Goal: Task Accomplishment & Management: Use online tool/utility

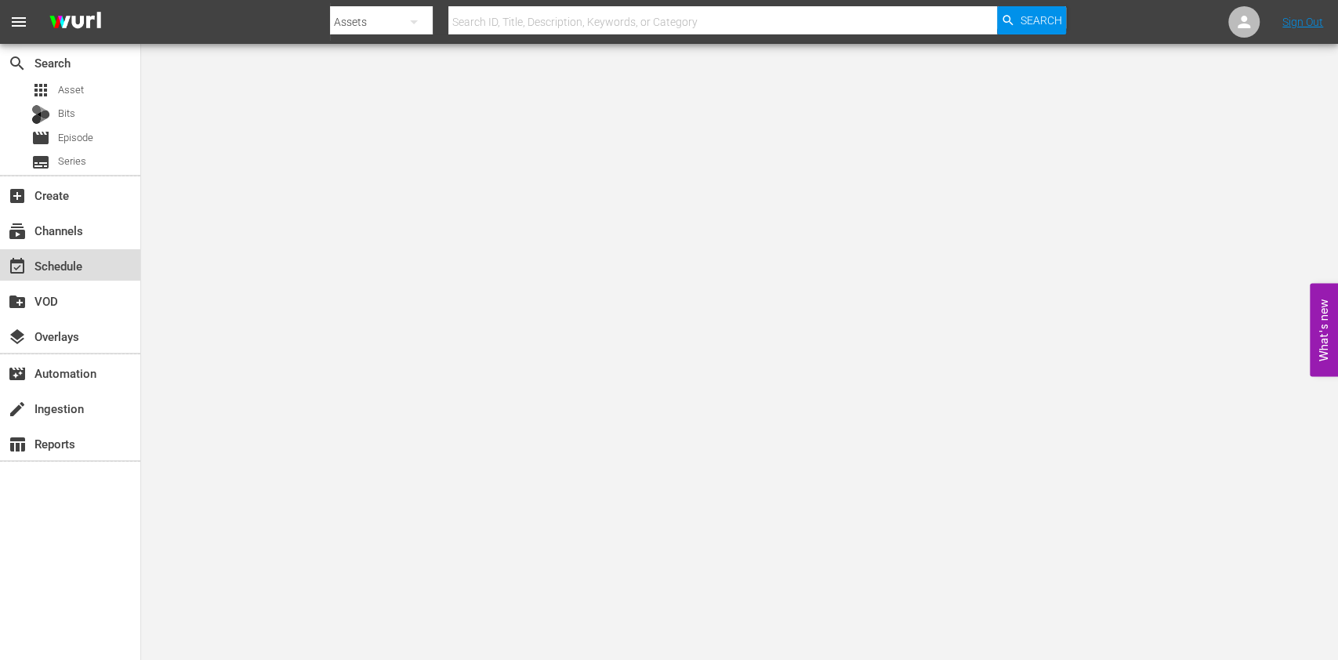
click at [107, 263] on div "event_available Schedule" at bounding box center [70, 264] width 140 height 31
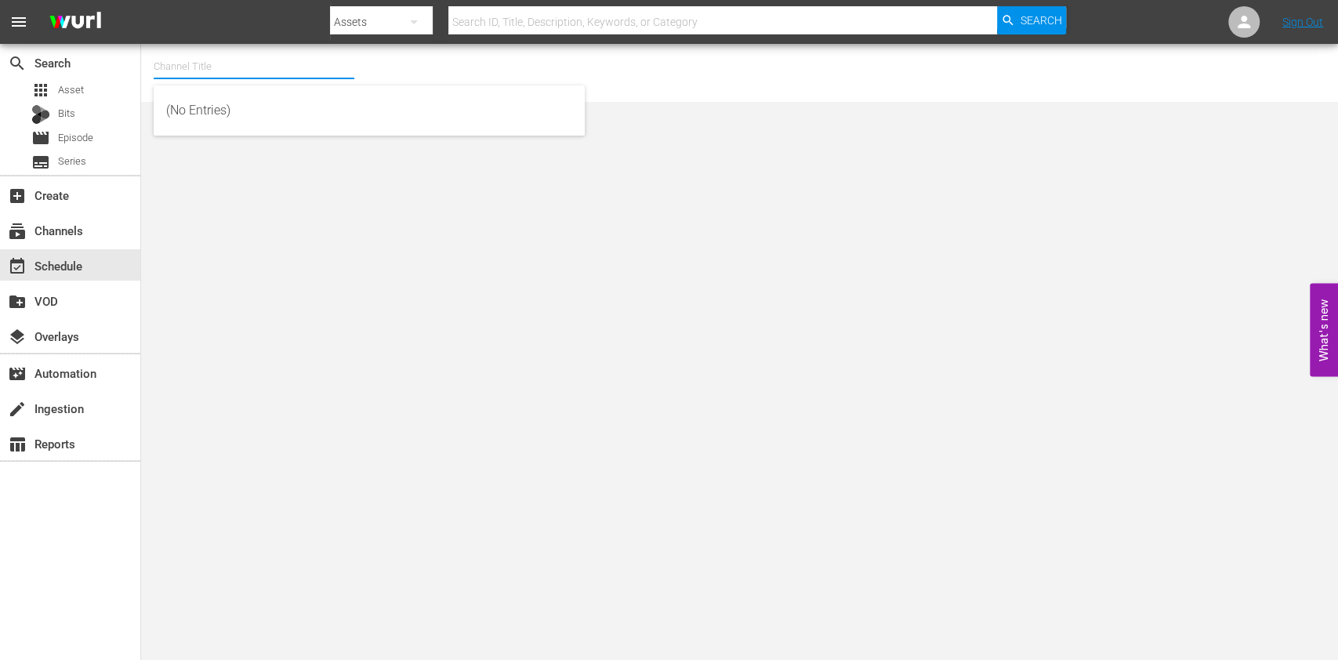
click at [257, 67] on input "text" at bounding box center [254, 67] width 201 height 38
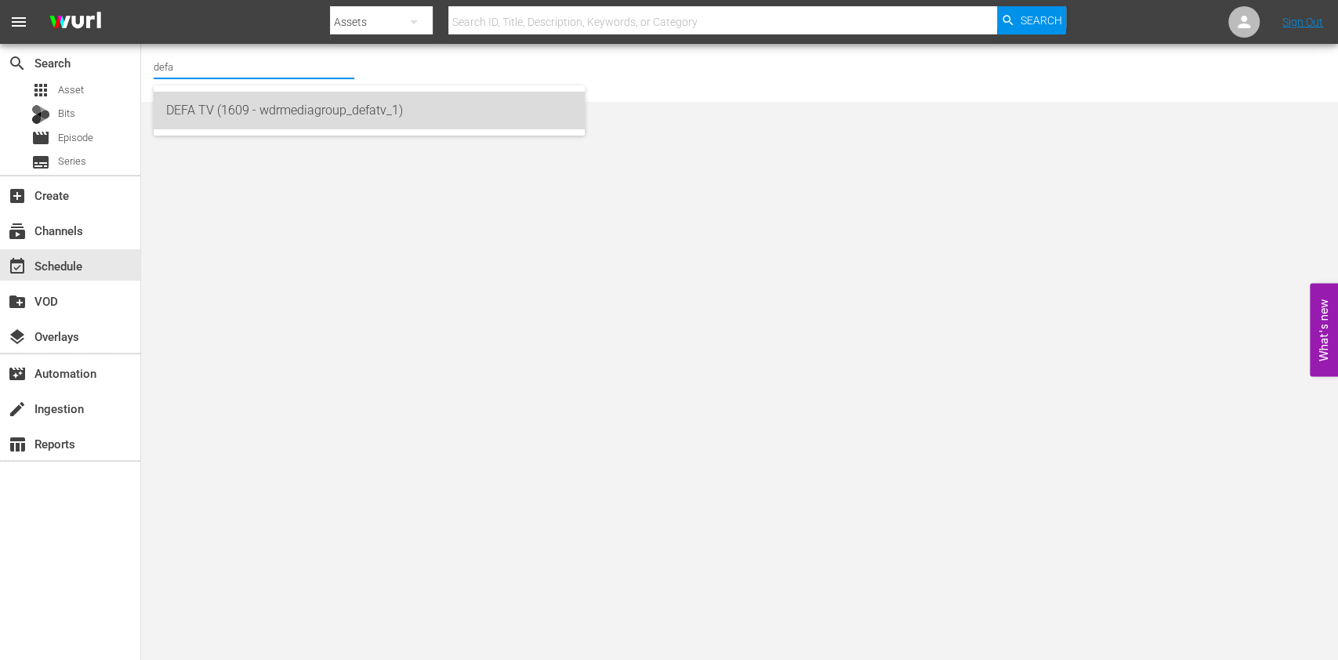
click at [236, 121] on div "DEFA TV (1609 - wdrmediagroup_defatv_1)" at bounding box center [369, 111] width 406 height 38
type input "DEFA TV (1609 - wdrmediagroup_defatv_1)"
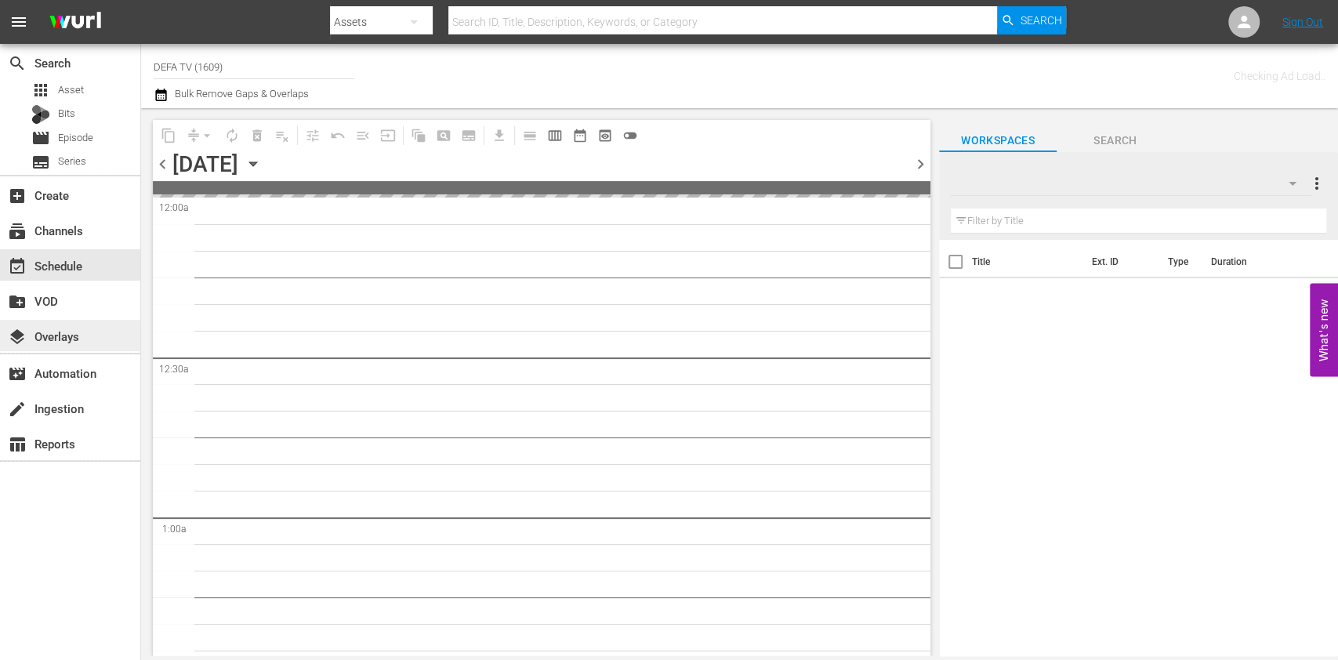
click at [84, 320] on div "layers Overlays" at bounding box center [70, 335] width 140 height 31
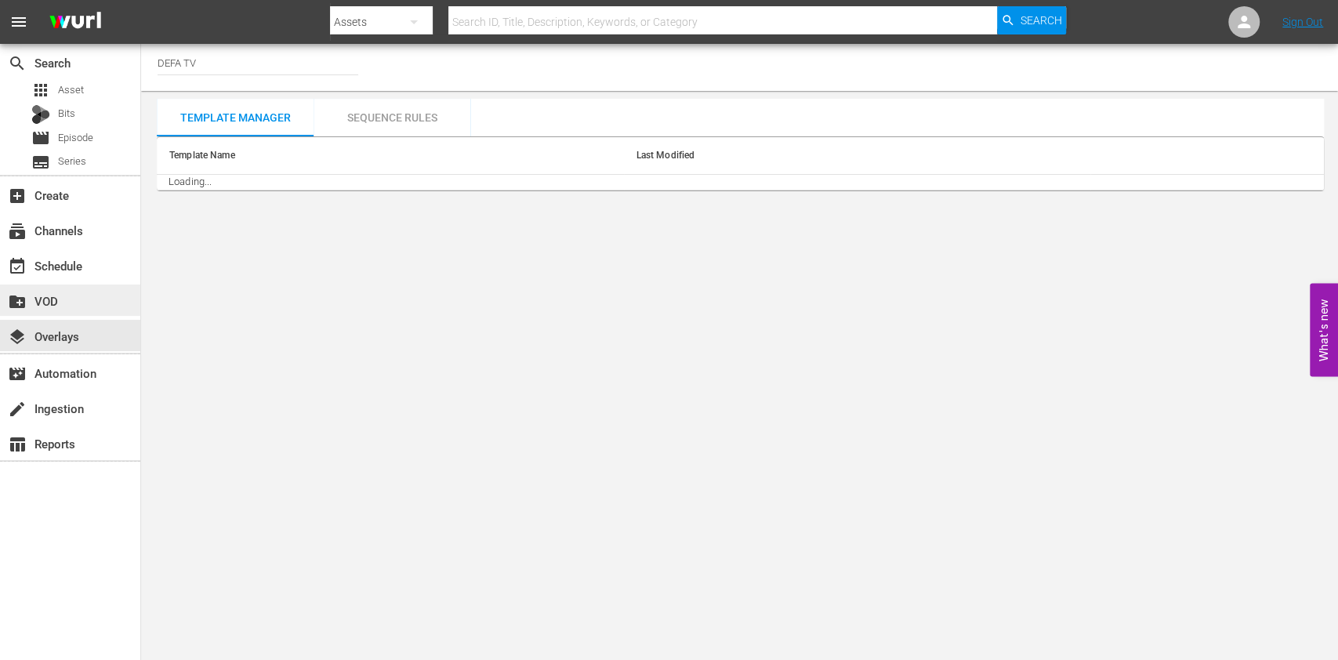
click at [65, 302] on div "create_new_folder VOD" at bounding box center [44, 299] width 88 height 14
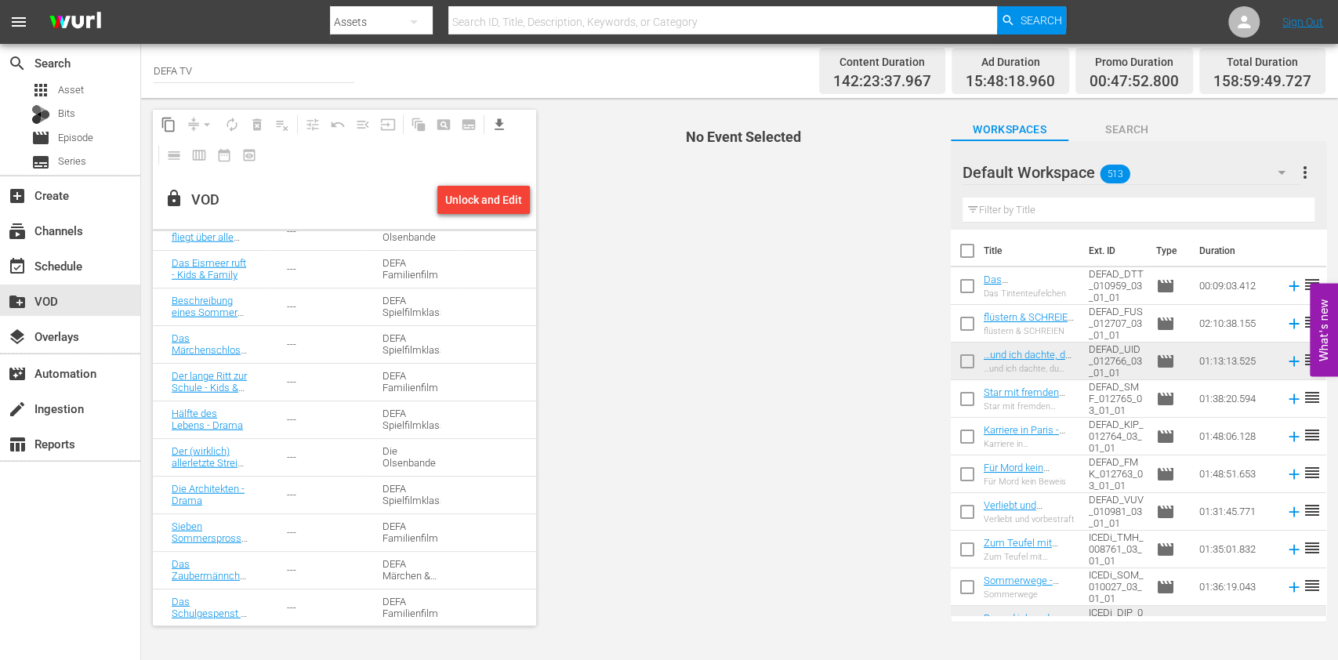
scroll to position [2858, 0]
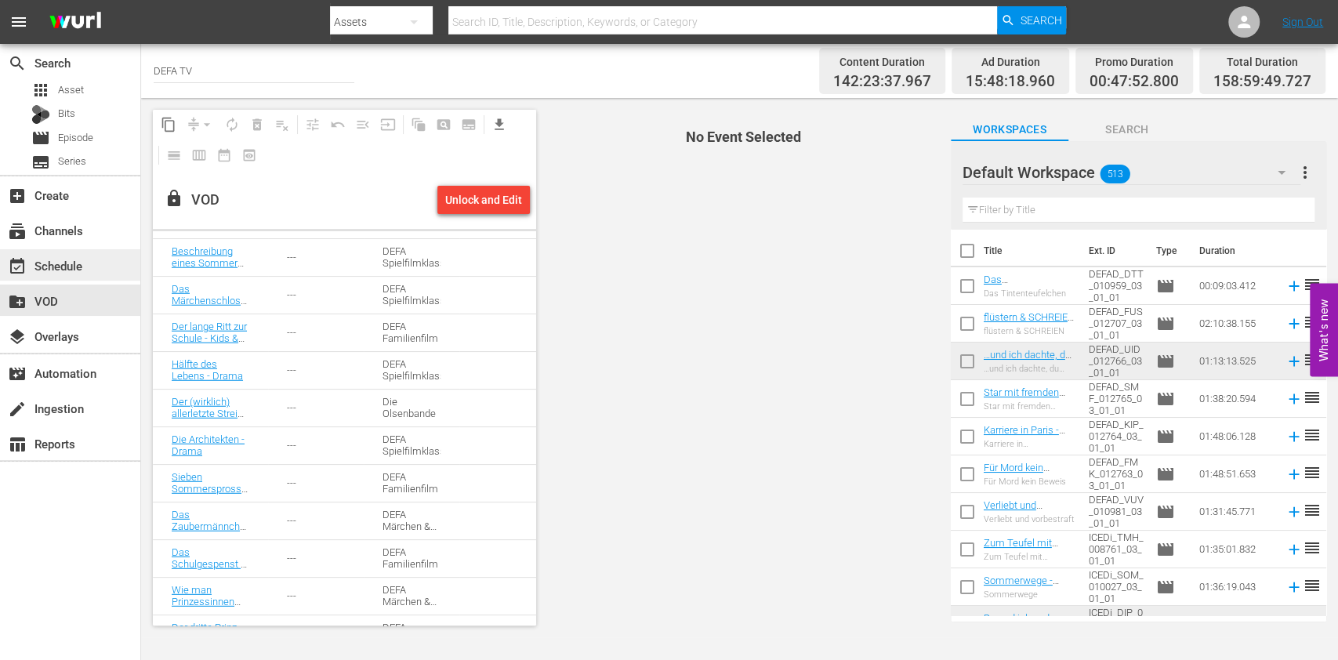
click at [81, 265] on div "event_available Schedule" at bounding box center [44, 263] width 88 height 14
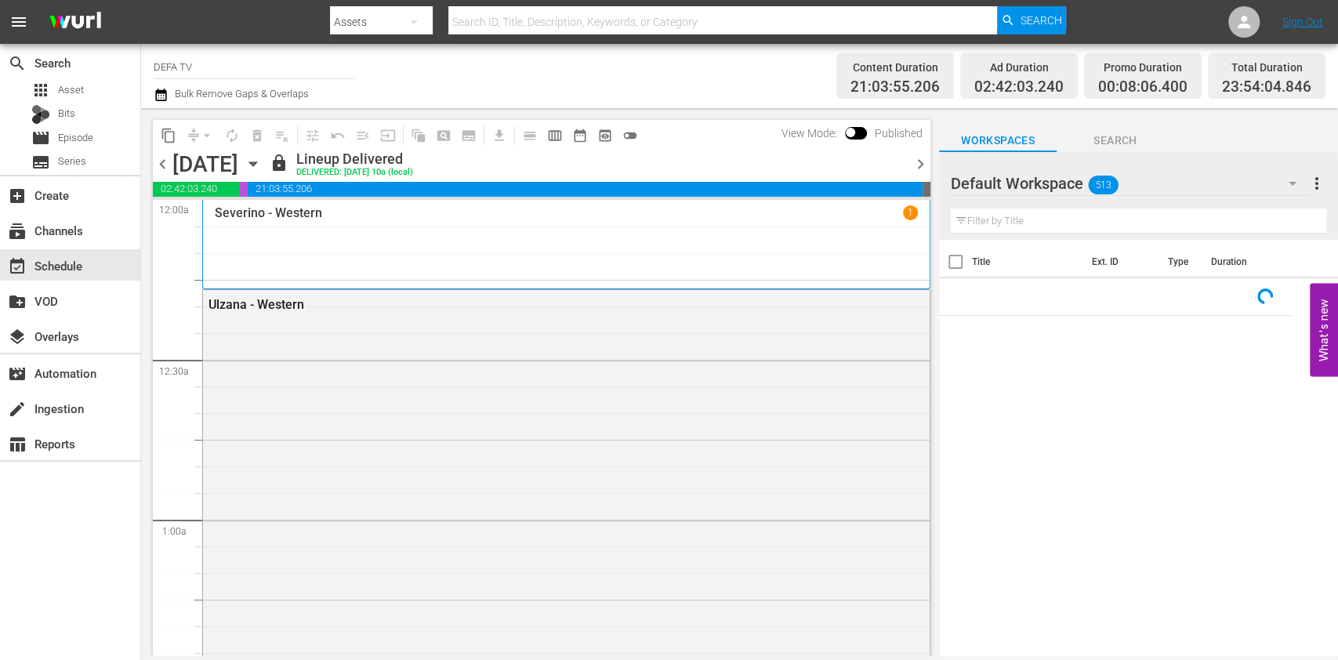
click at [929, 165] on span "chevron_right" at bounding box center [921, 164] width 20 height 20
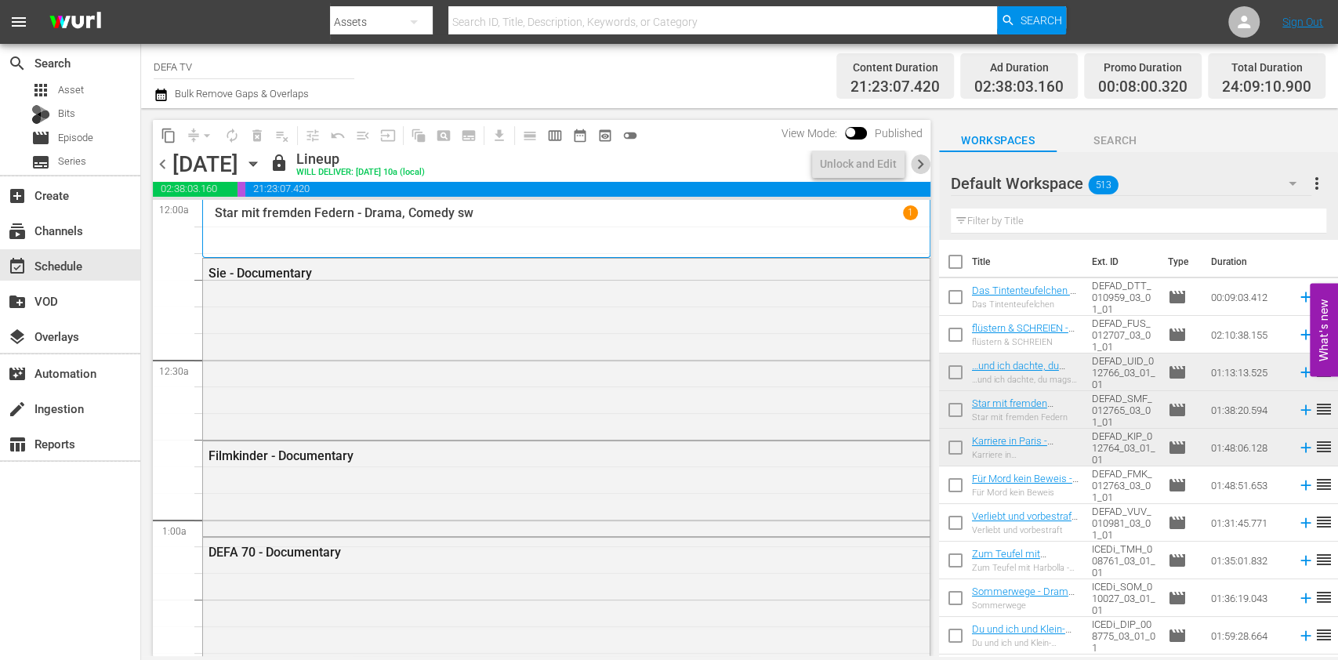
click at [929, 165] on span "chevron_right" at bounding box center [921, 164] width 20 height 20
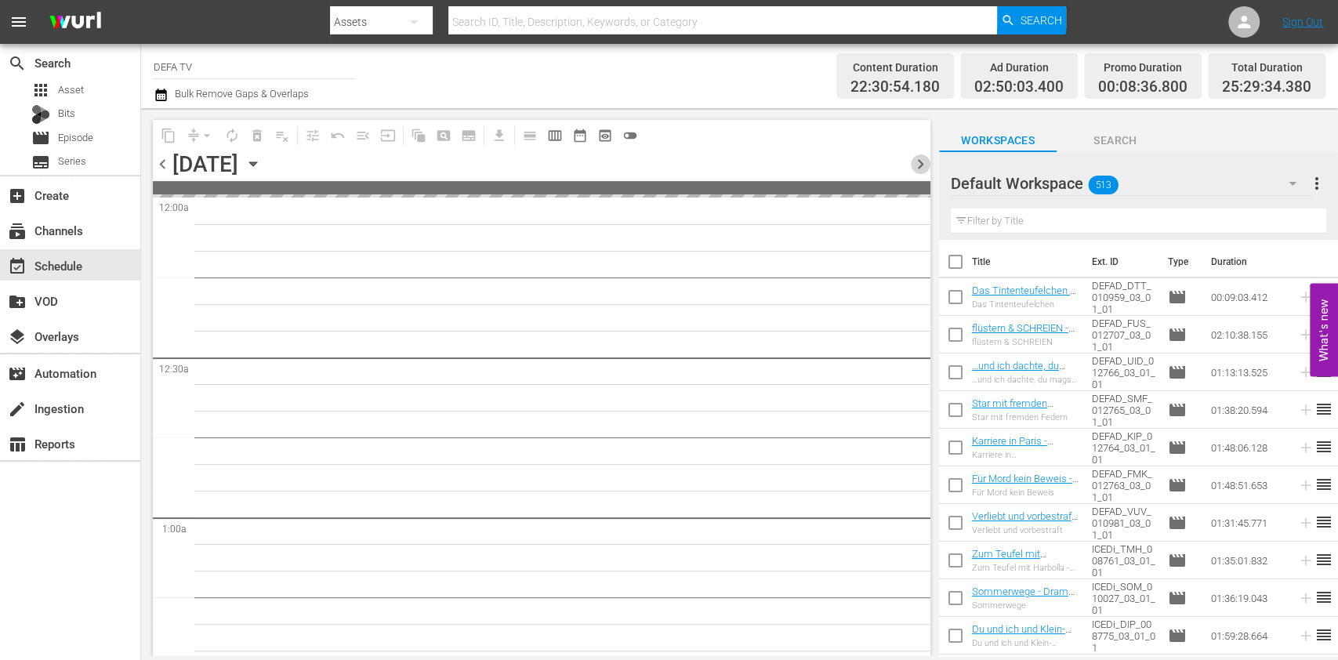
click at [929, 165] on span "chevron_right" at bounding box center [921, 164] width 20 height 20
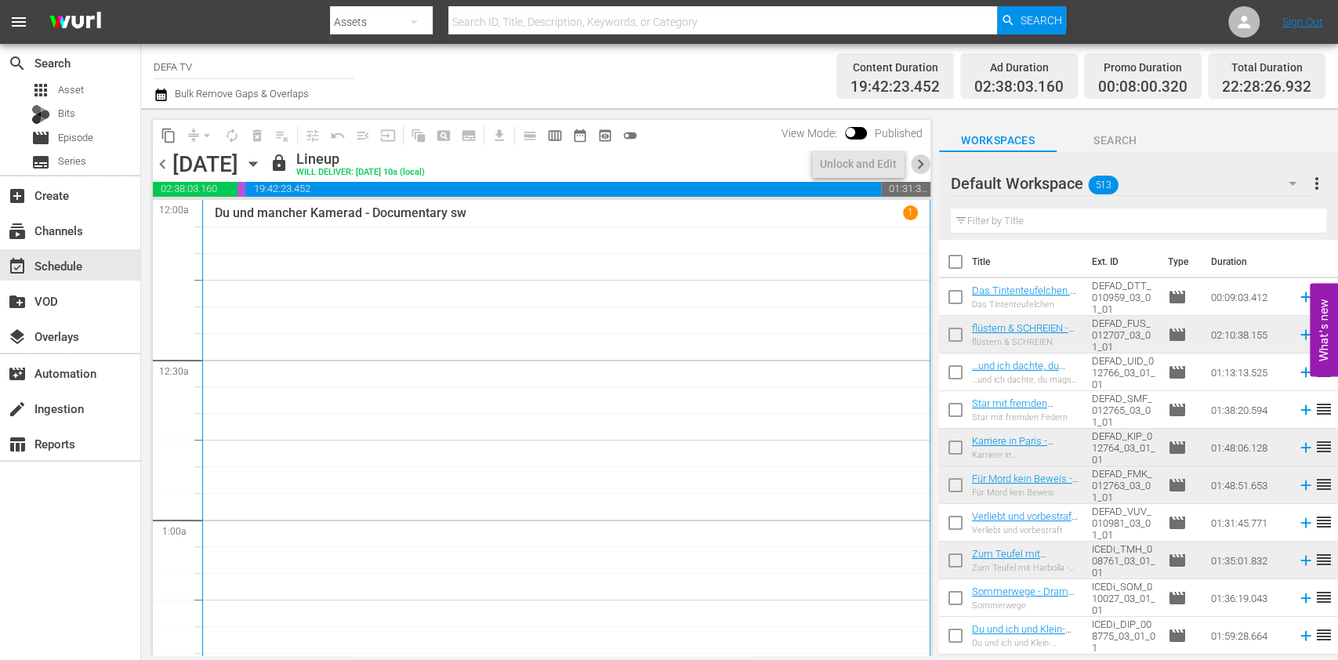
click at [919, 165] on span "chevron_right" at bounding box center [921, 164] width 20 height 20
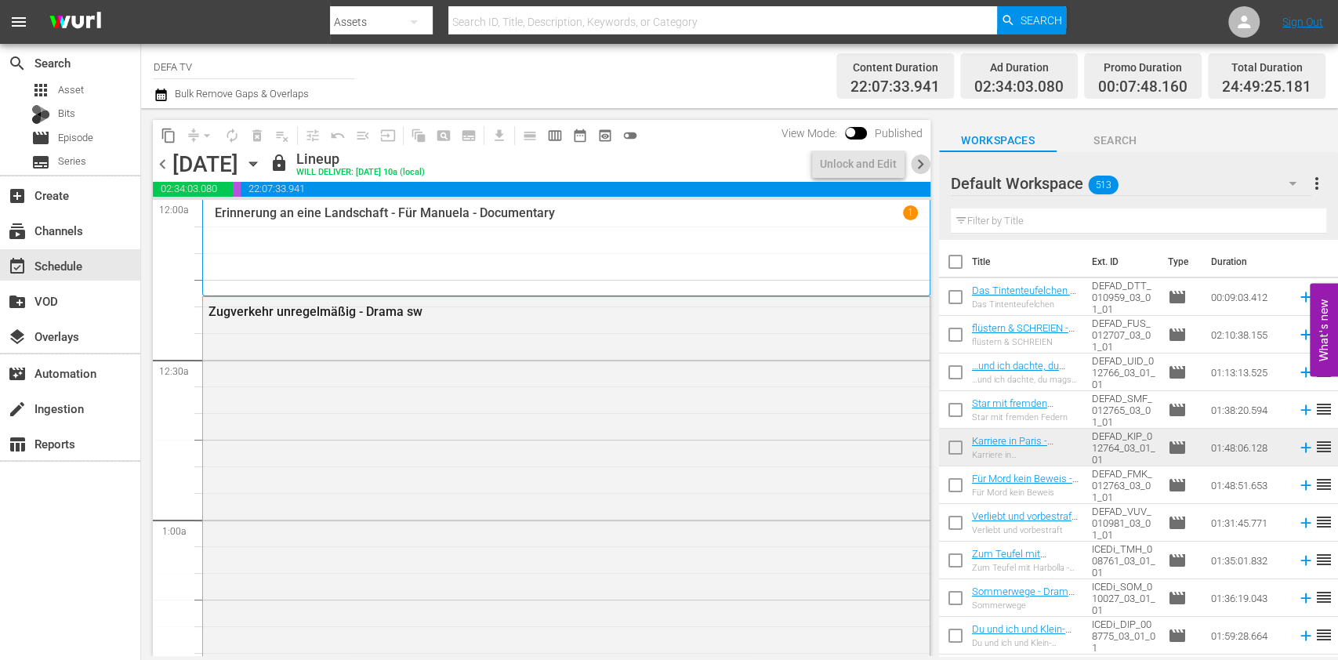
click at [922, 159] on span "chevron_right" at bounding box center [921, 164] width 20 height 20
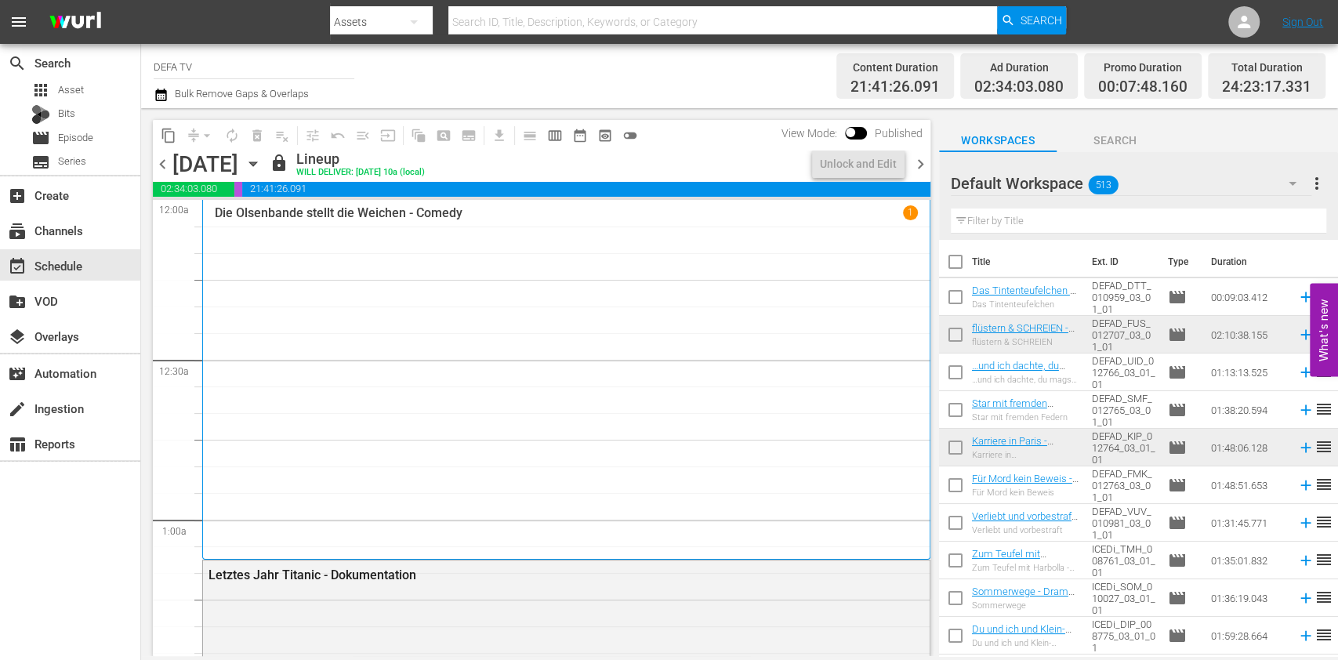
click at [922, 159] on span "chevron_right" at bounding box center [921, 164] width 20 height 20
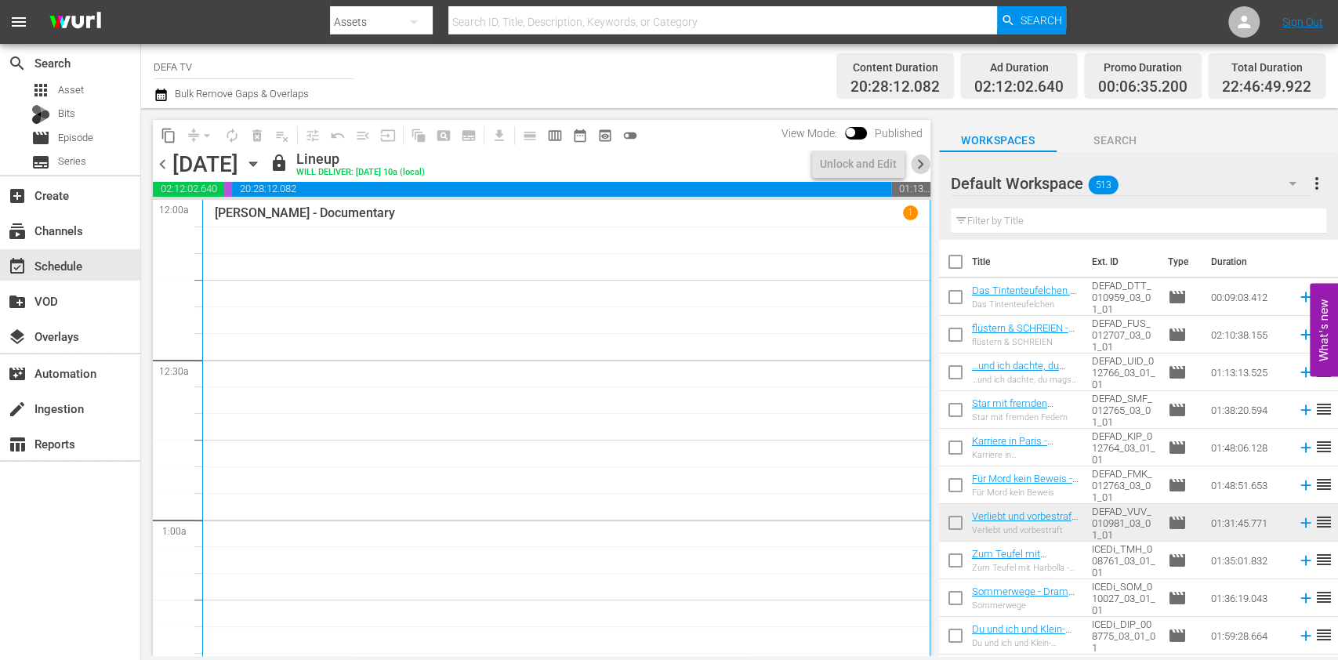
click at [922, 159] on span "chevron_right" at bounding box center [921, 164] width 20 height 20
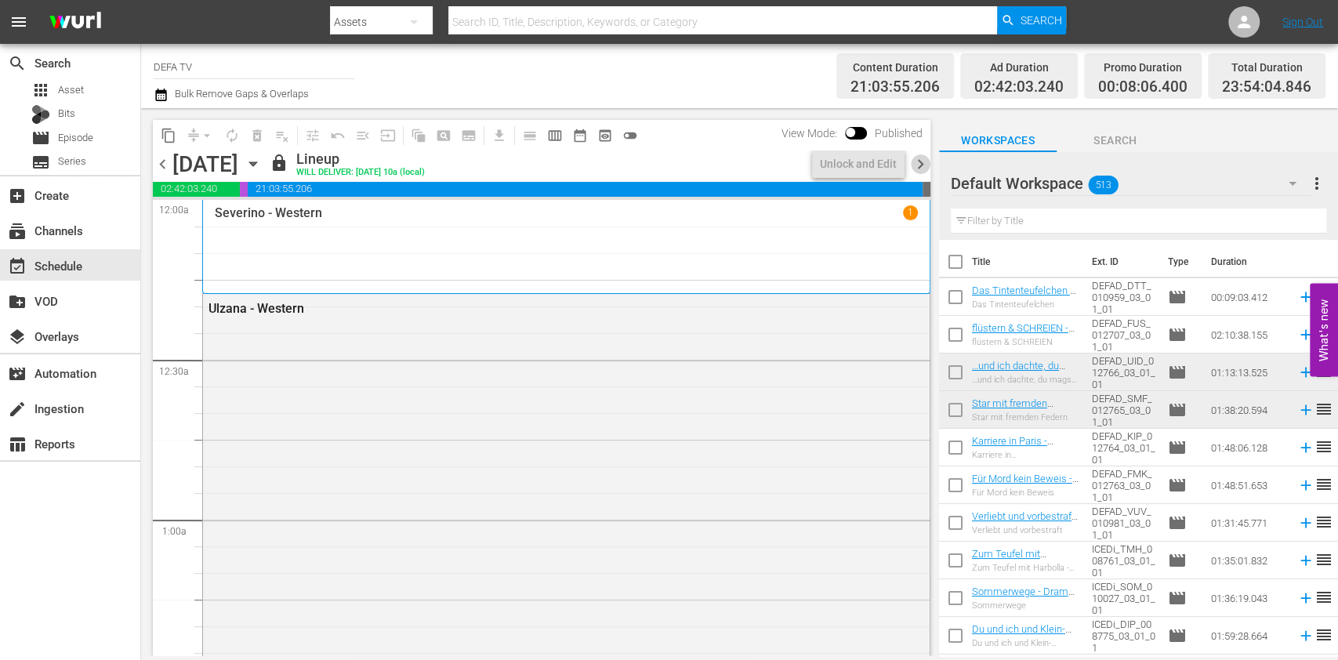
click at [922, 159] on span "chevron_right" at bounding box center [921, 164] width 20 height 20
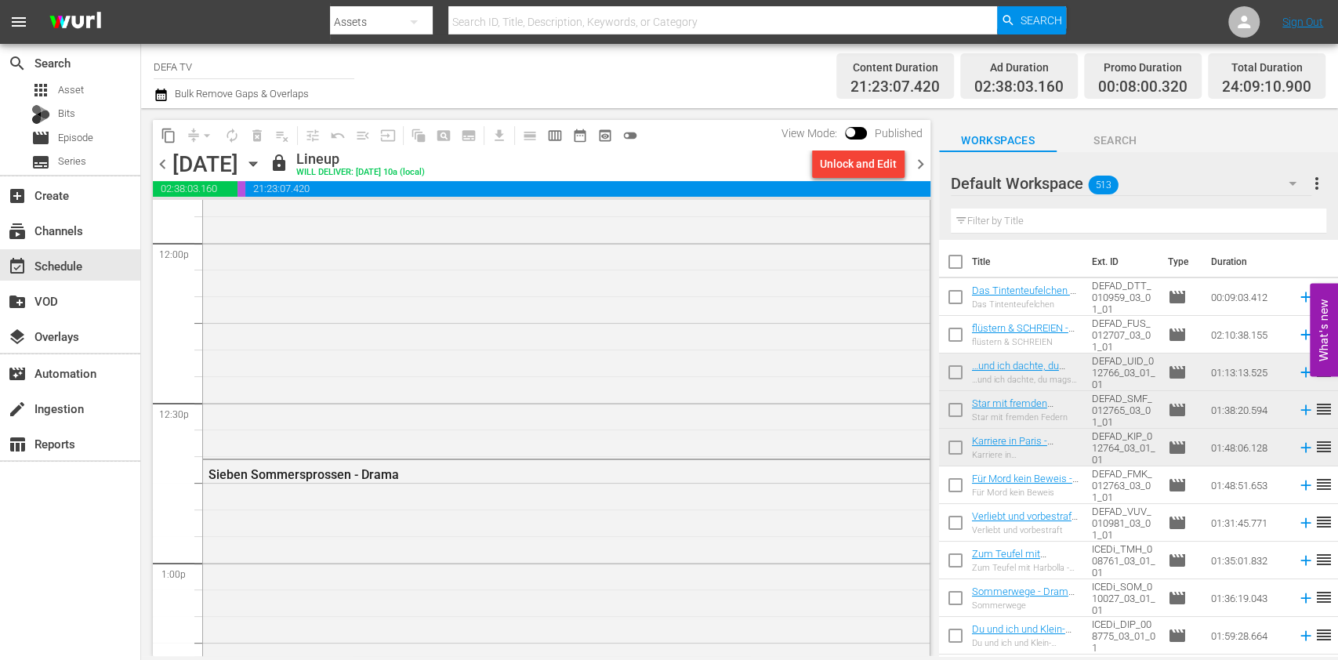
scroll to position [4062, 0]
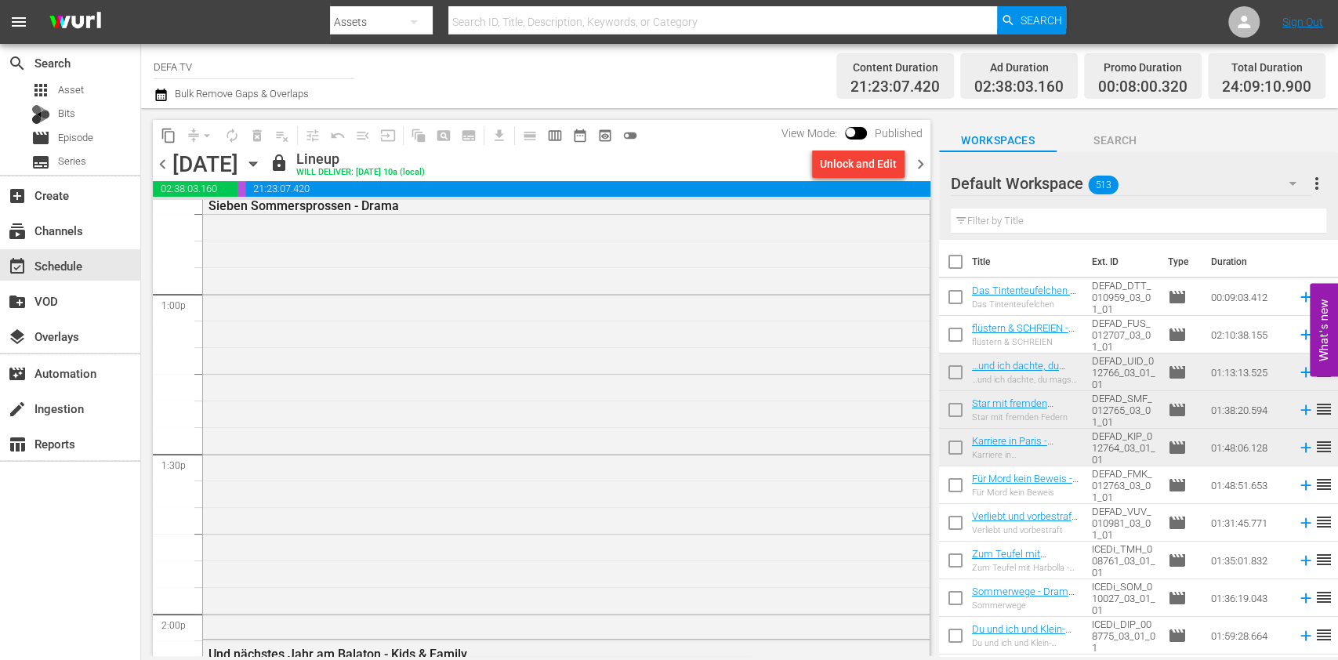
click at [915, 161] on span "chevron_right" at bounding box center [921, 164] width 20 height 20
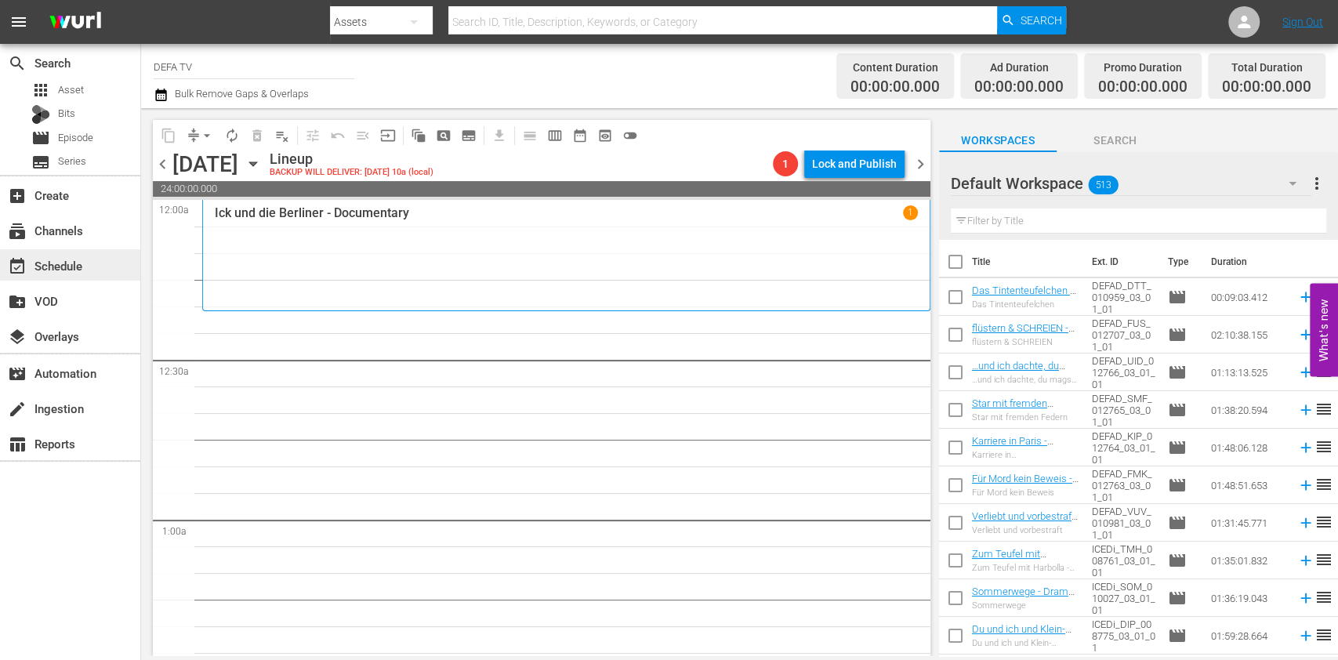
click at [91, 266] on div "event_available Schedule" at bounding box center [70, 264] width 140 height 31
click at [268, 71] on input "DEFA TV" at bounding box center [254, 67] width 201 height 38
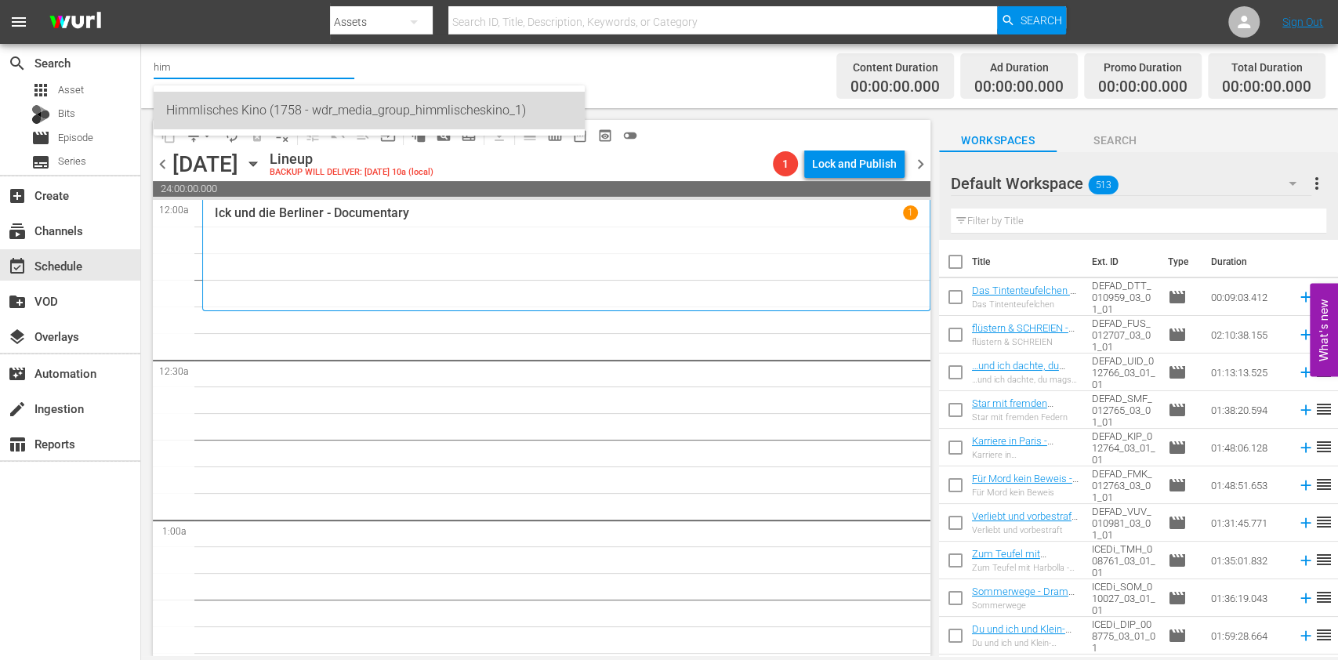
click at [258, 123] on div "Himmlisches Kino (1758 - wdr_media_group_himmlischeskino_1)" at bounding box center [369, 111] width 406 height 38
type input "Himmlisches Kino (1758 - wdr_media_group_himmlischeskino_1)"
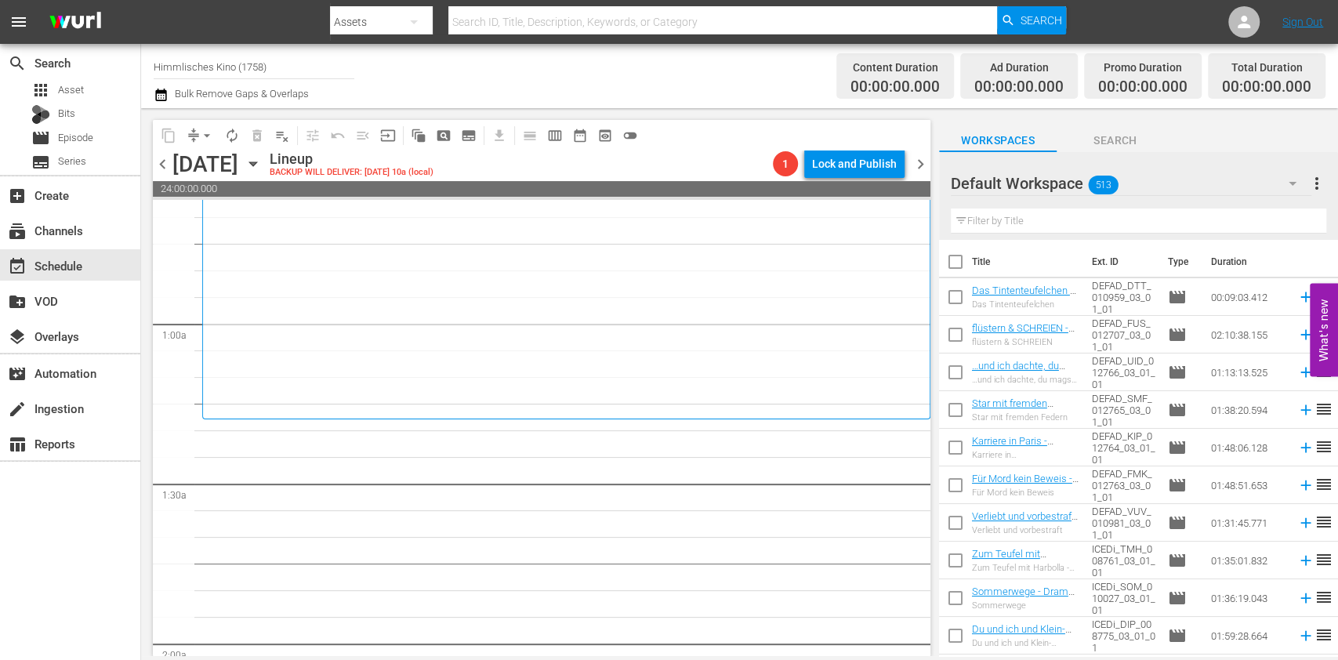
scroll to position [202, 0]
click at [262, 163] on icon "button" at bounding box center [252, 163] width 17 height 17
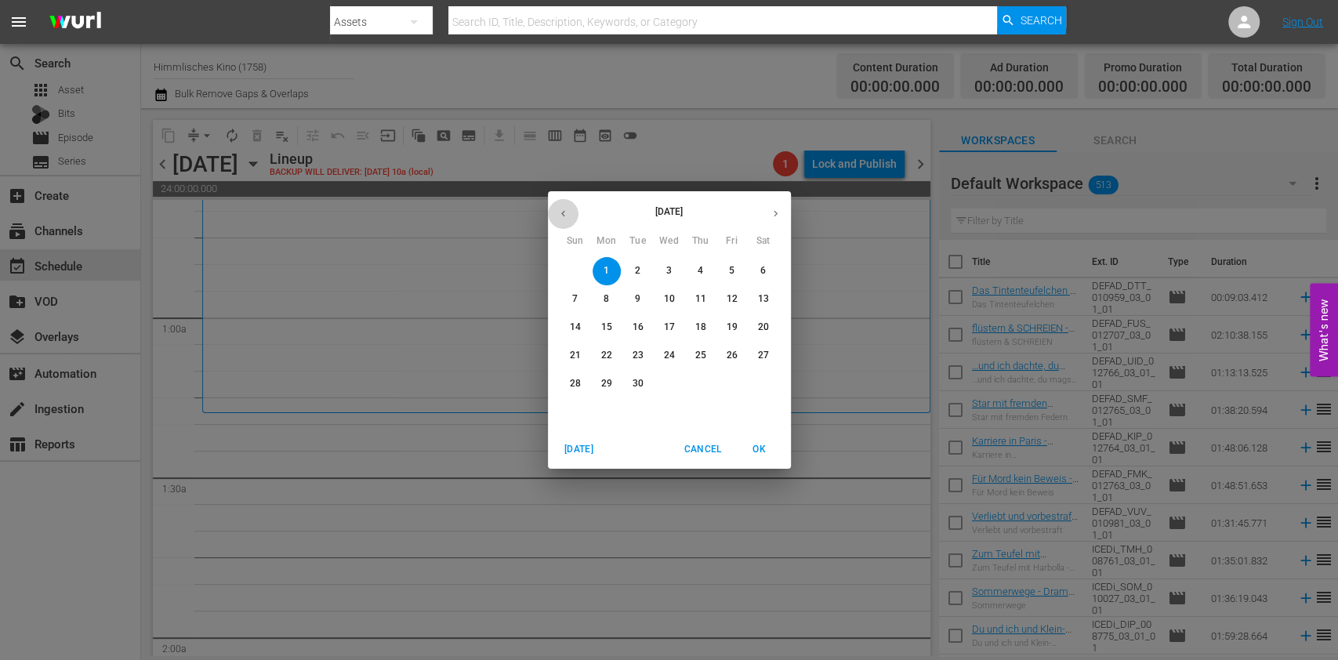
click at [570, 214] on button "button" at bounding box center [563, 213] width 31 height 31
click at [577, 297] on span "3" at bounding box center [575, 298] width 28 height 13
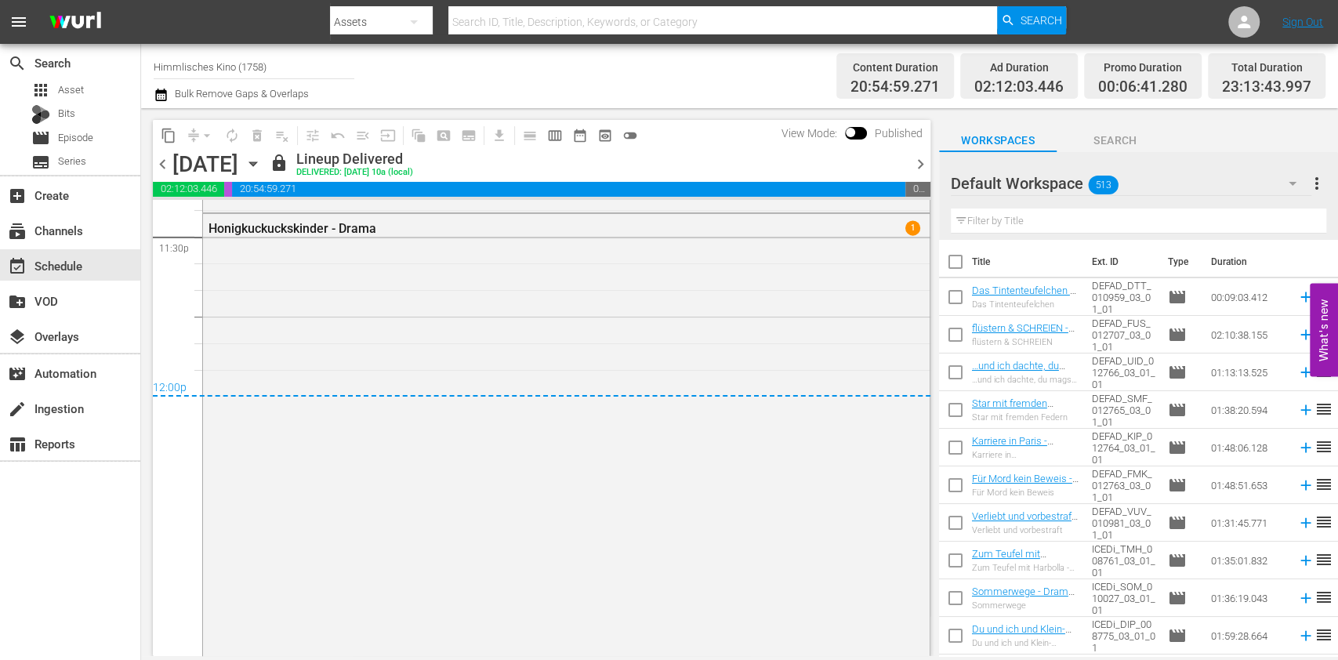
scroll to position [7531, 0]
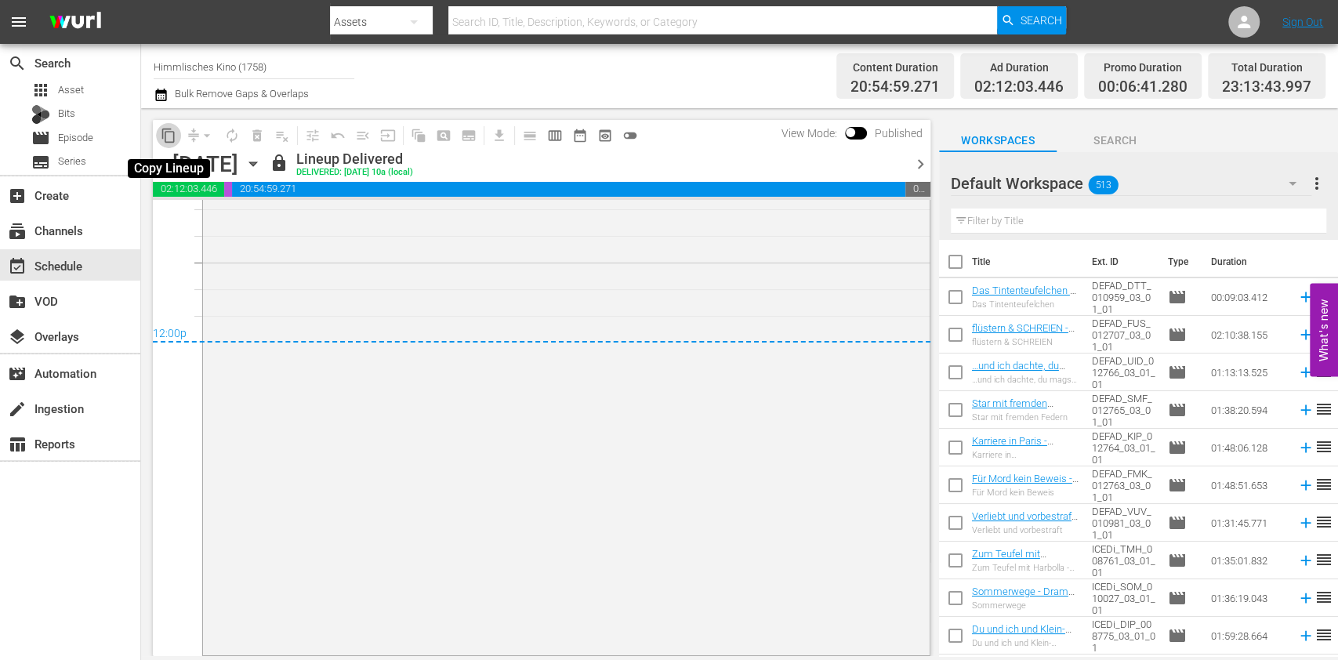
click at [175, 136] on span "content_copy" at bounding box center [169, 136] width 16 height 16
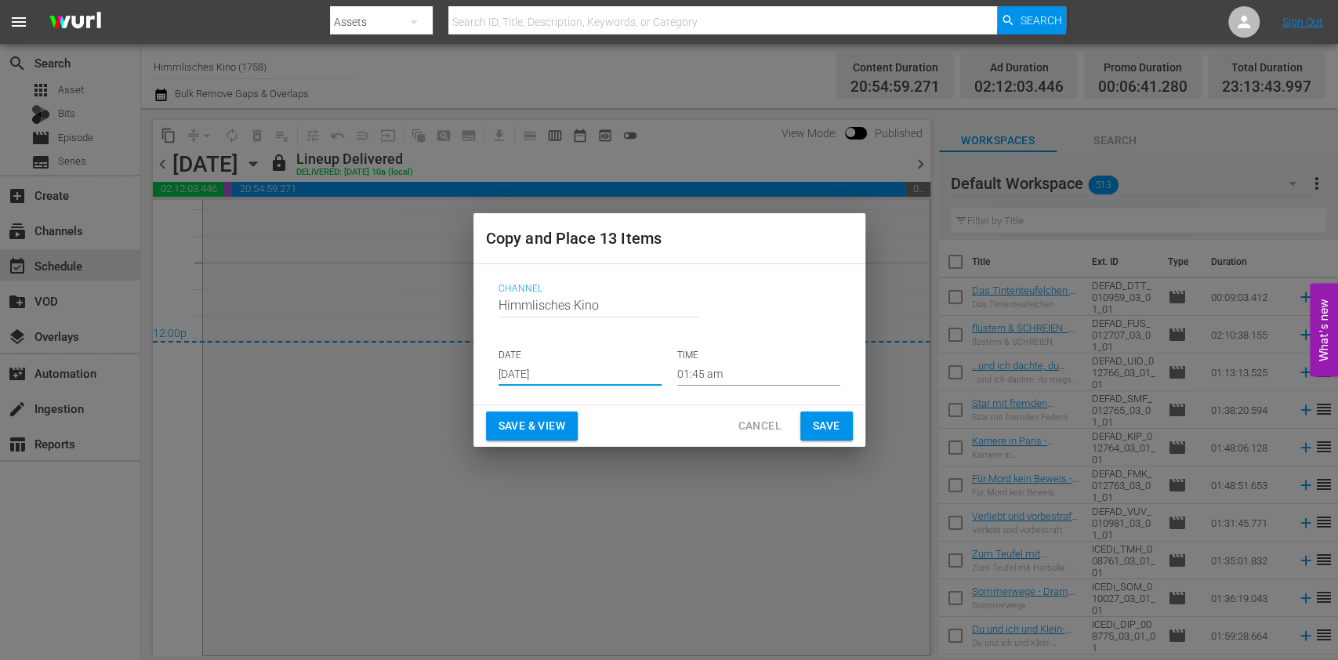
click at [552, 371] on input "[DATE]" at bounding box center [579, 374] width 163 height 24
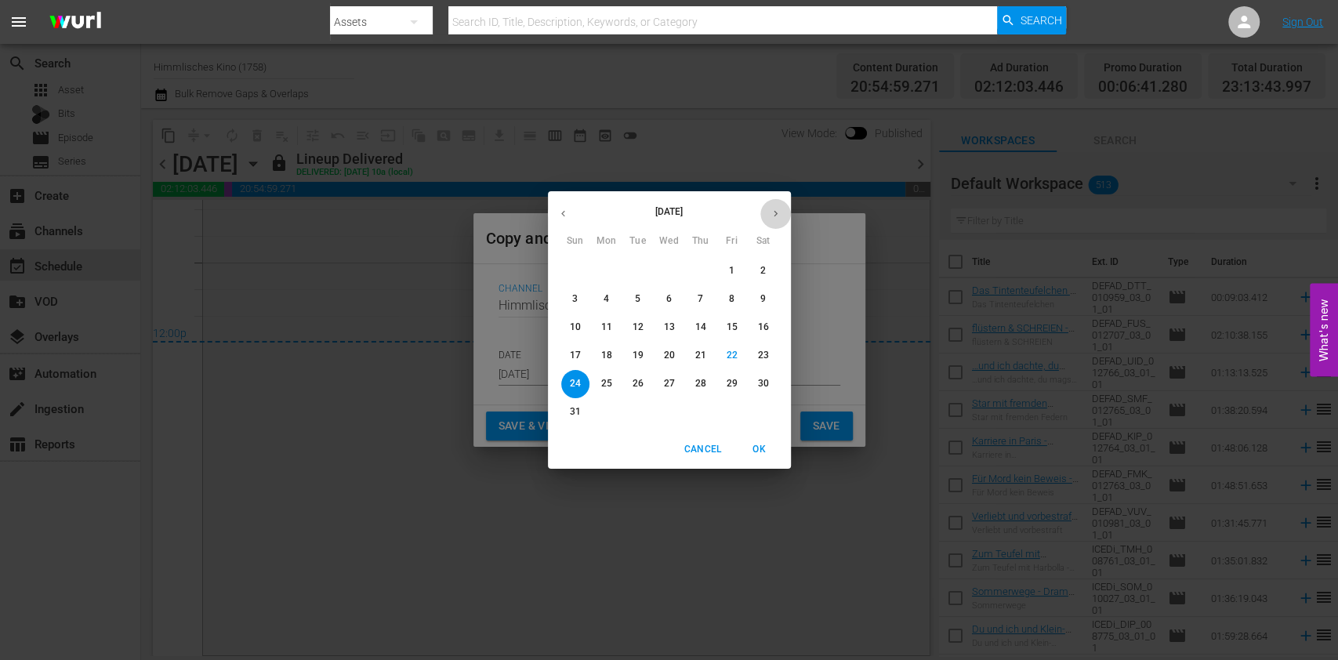
click at [770, 208] on icon "button" at bounding box center [776, 214] width 12 height 12
click at [573, 217] on button "button" at bounding box center [563, 213] width 31 height 31
click at [605, 276] on p "1" at bounding box center [605, 270] width 5 height 13
type input "[DATE]"
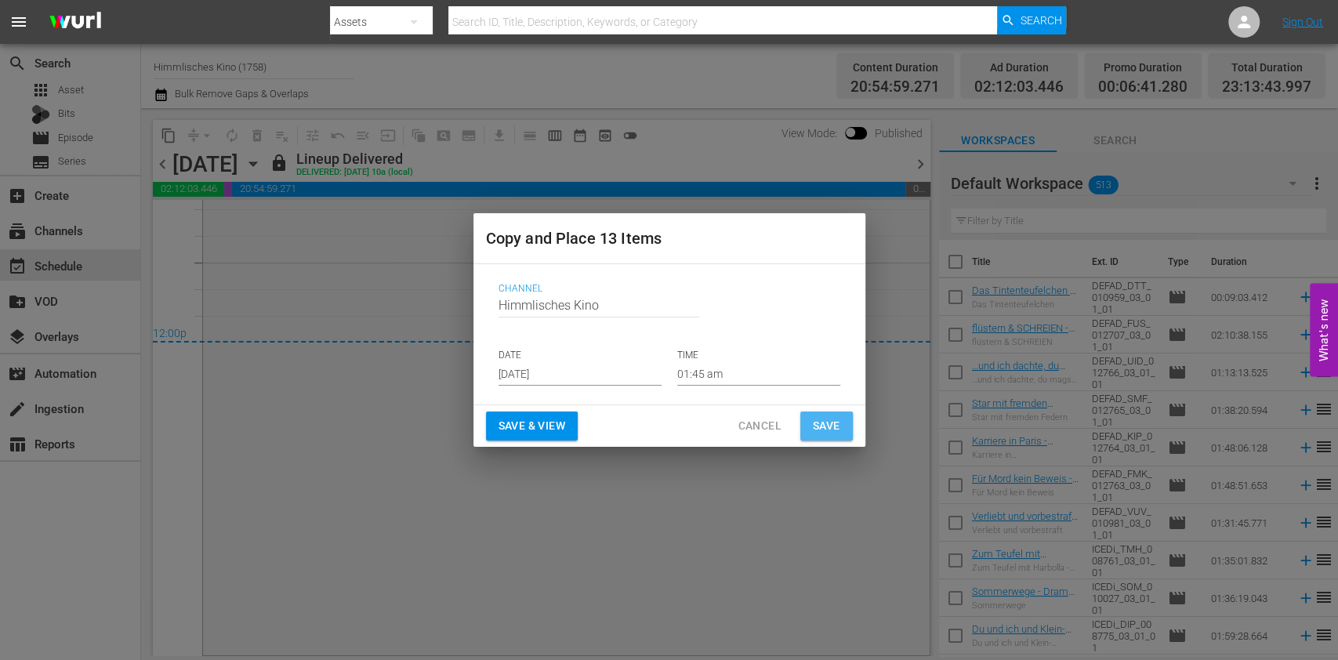
click at [835, 418] on span "Save" at bounding box center [826, 426] width 27 height 20
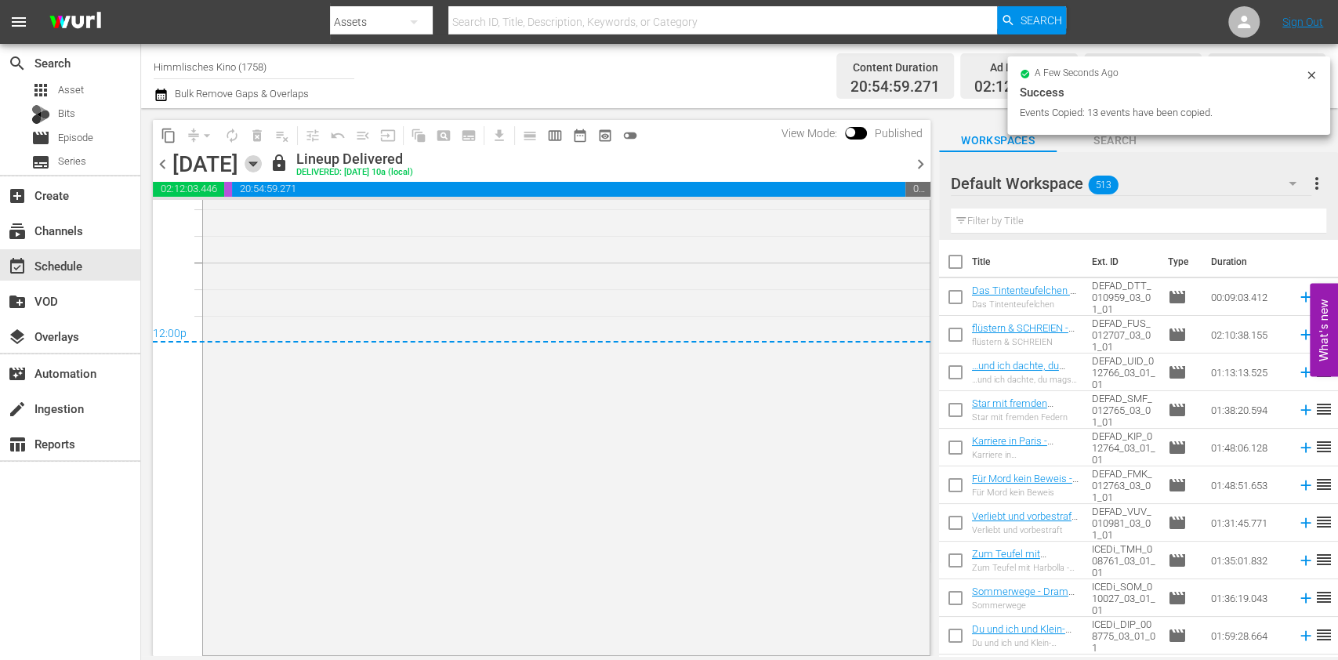
click at [262, 155] on icon "button" at bounding box center [252, 163] width 17 height 17
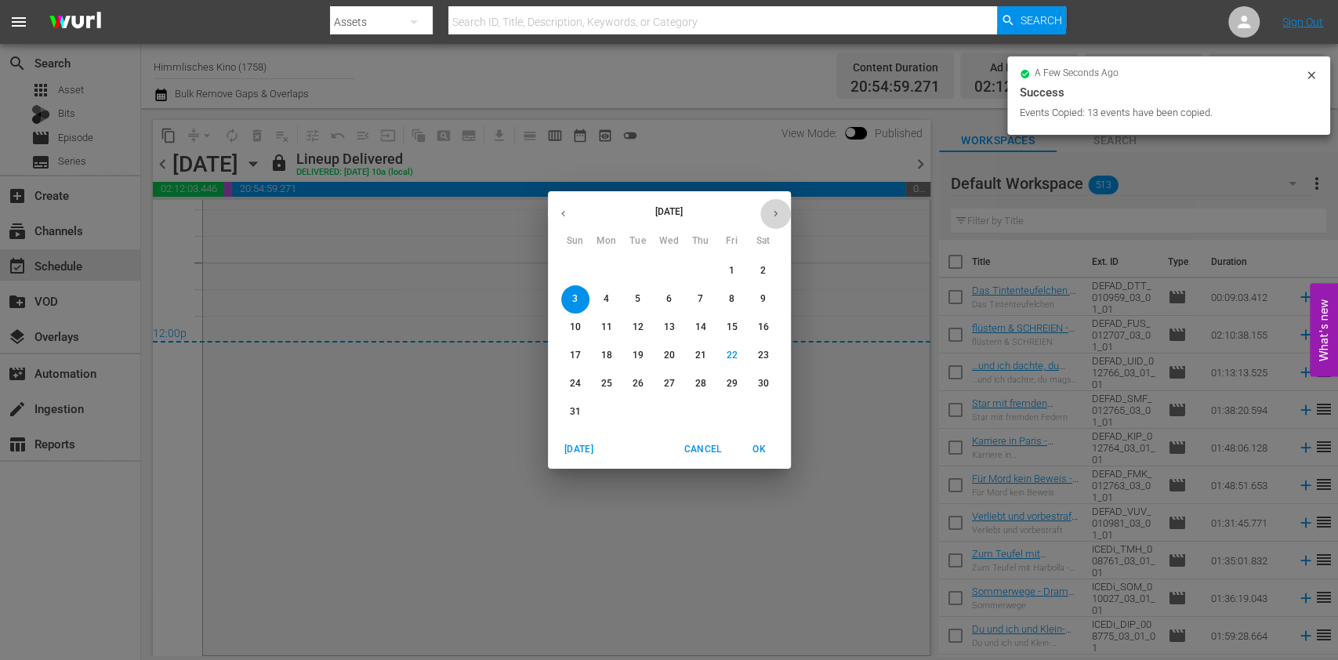
click at [770, 212] on icon "button" at bounding box center [776, 214] width 12 height 12
click at [596, 272] on span "1" at bounding box center [606, 270] width 28 height 13
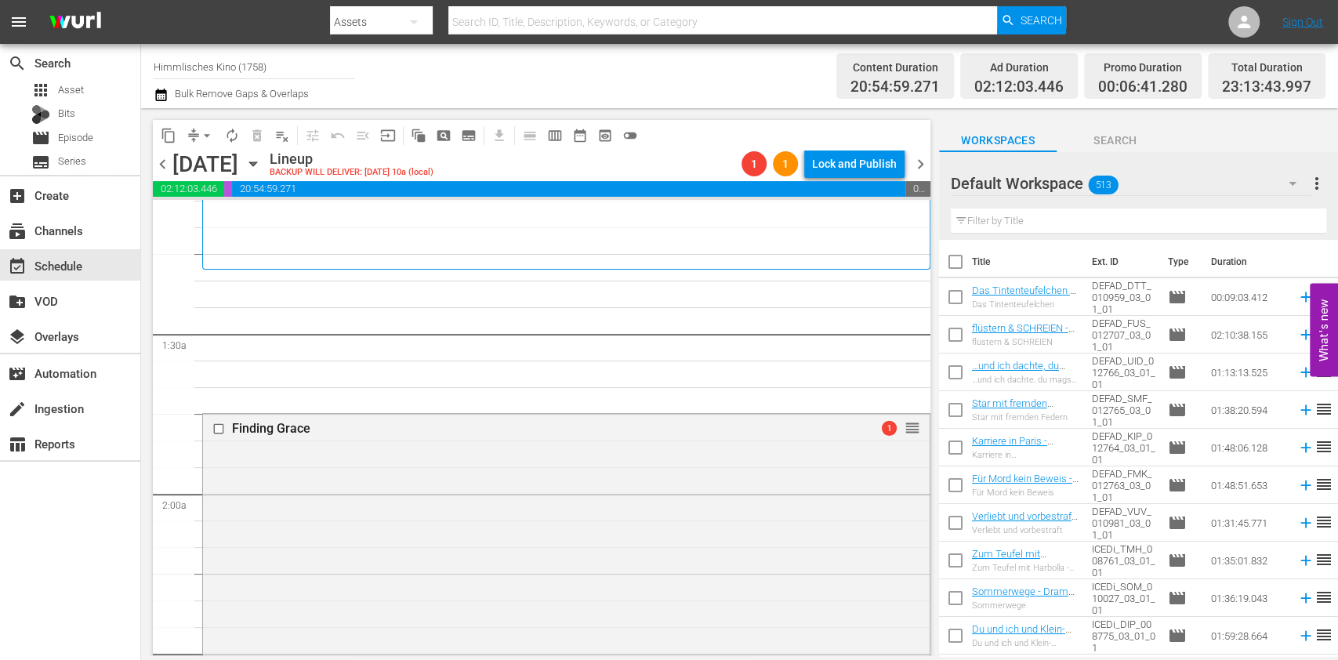
scroll to position [346, 0]
click at [206, 130] on span "arrow_drop_down" at bounding box center [207, 136] width 16 height 16
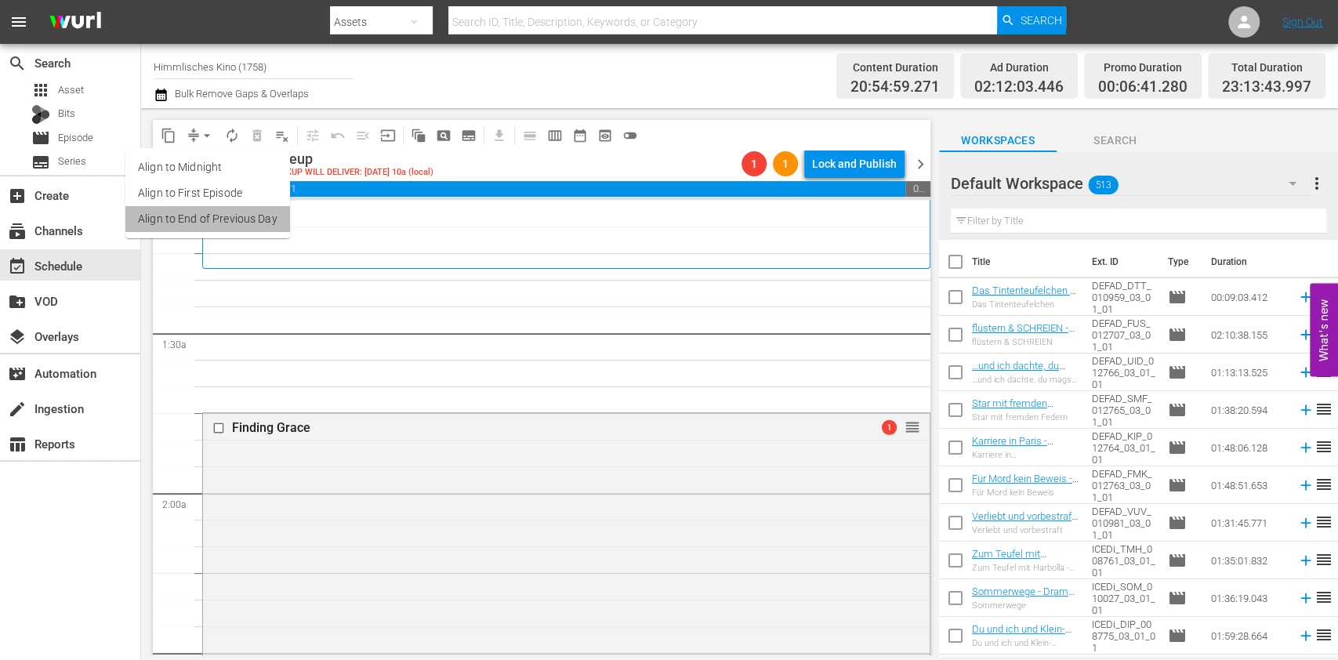
click at [230, 224] on li "Align to End of Previous Day" at bounding box center [207, 219] width 165 height 26
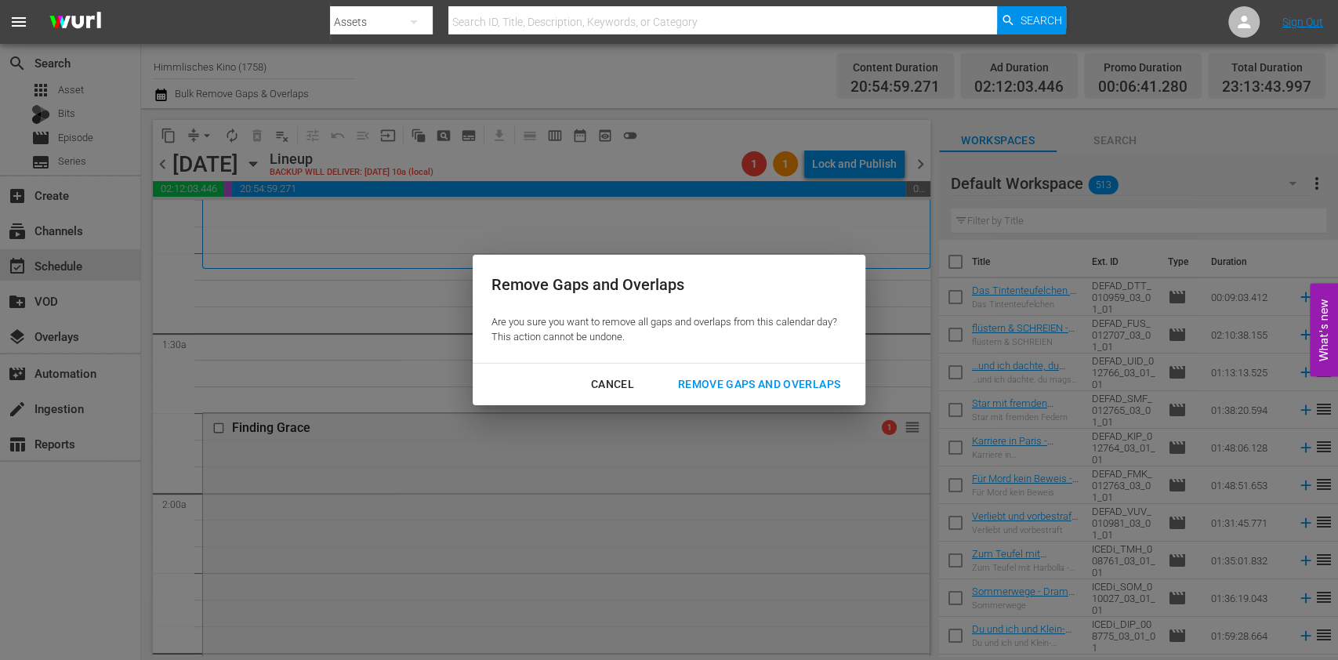
drag, startPoint x: 712, startPoint y: 368, endPoint x: 719, endPoint y: 377, distance: 11.3
click at [719, 377] on div "Cancel Remove Gaps and Overlaps" at bounding box center [669, 385] width 393 height 42
click at [719, 377] on div "Remove Gaps and Overlaps" at bounding box center [758, 385] width 187 height 20
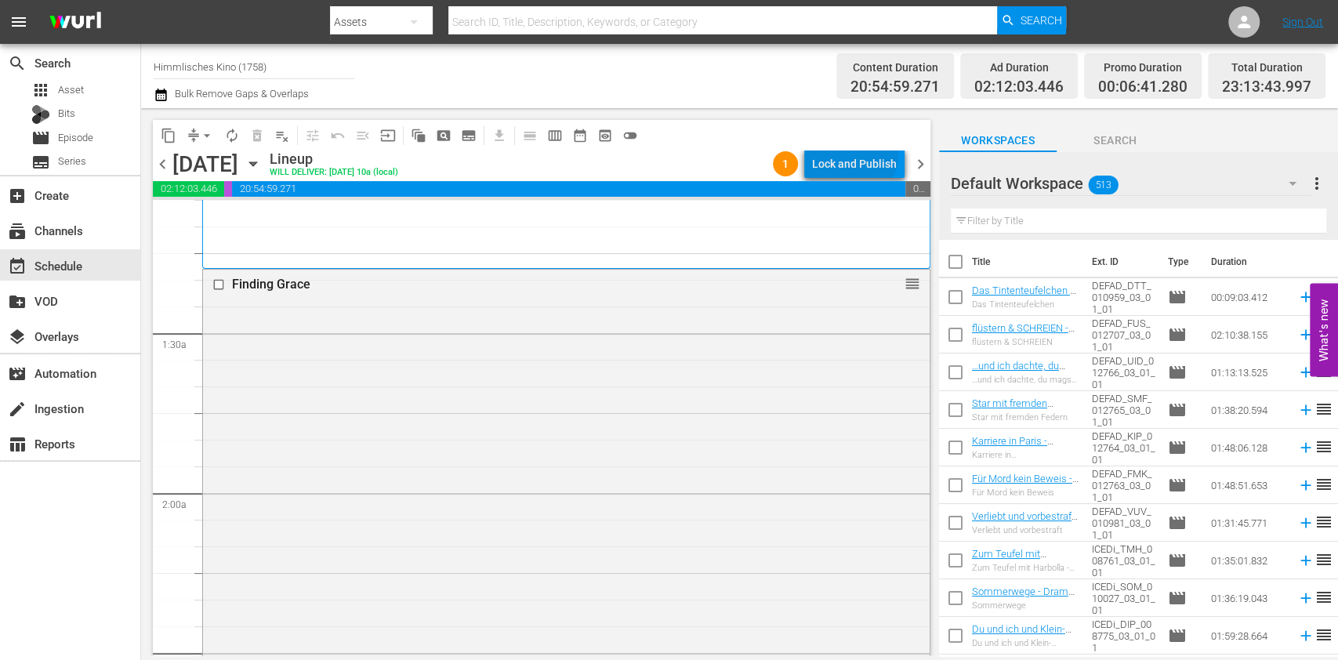
click at [856, 155] on div "Lock and Publish" at bounding box center [854, 164] width 85 height 28
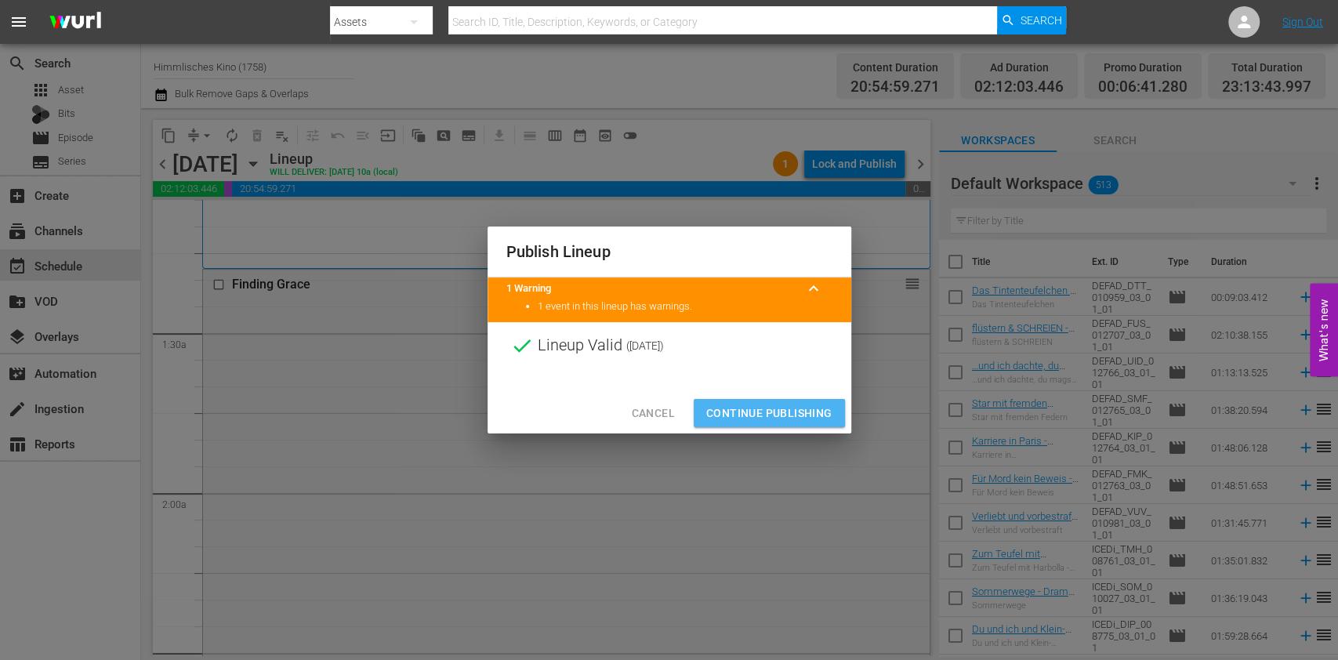
click at [742, 411] on span "Continue Publishing" at bounding box center [769, 414] width 126 height 20
